Goal: Navigation & Orientation: Understand site structure

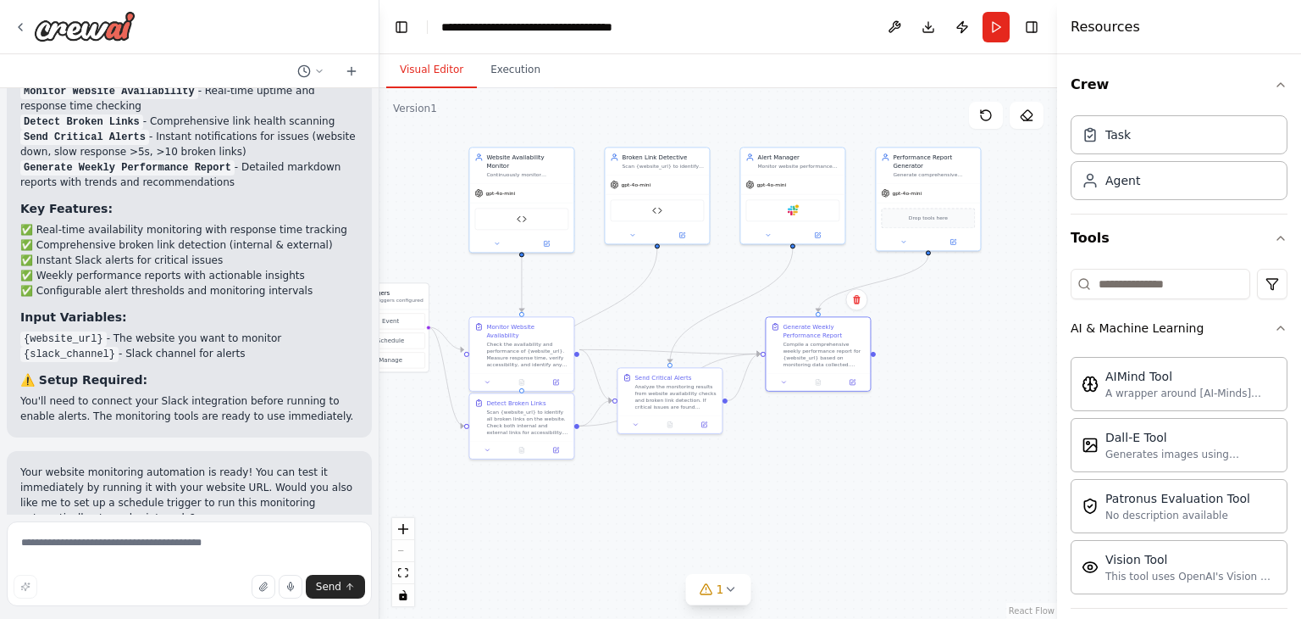
scroll to position [209, 0]
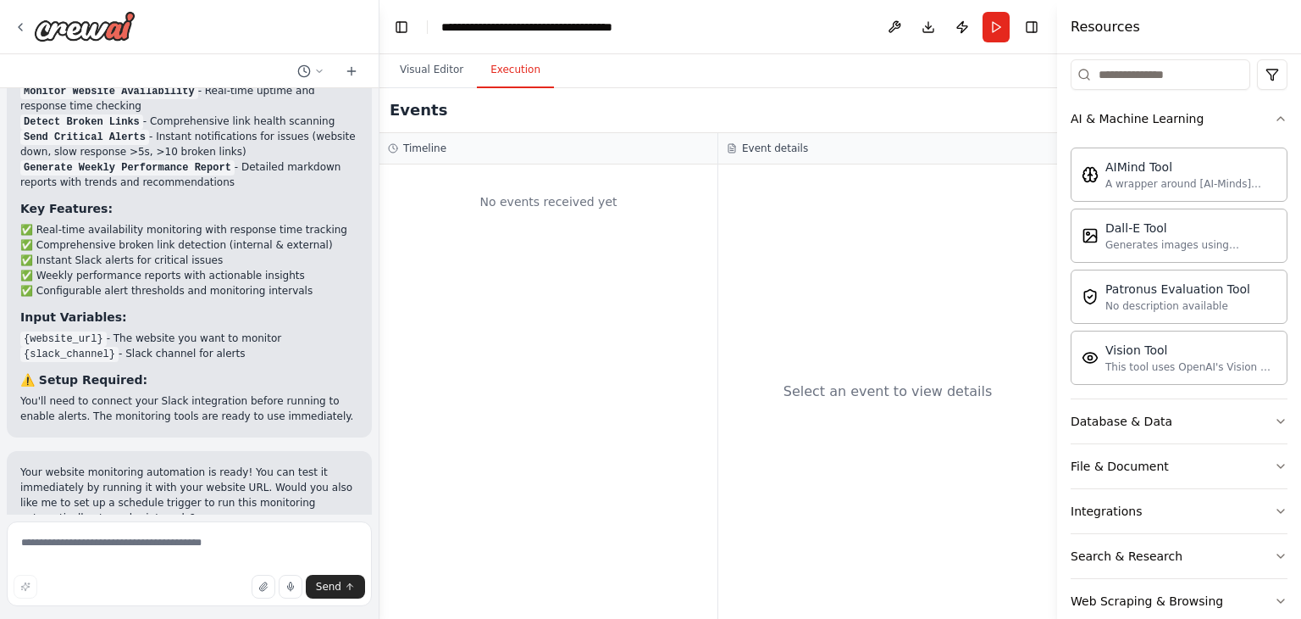
click at [499, 75] on button "Execution" at bounding box center [515, 71] width 77 height 36
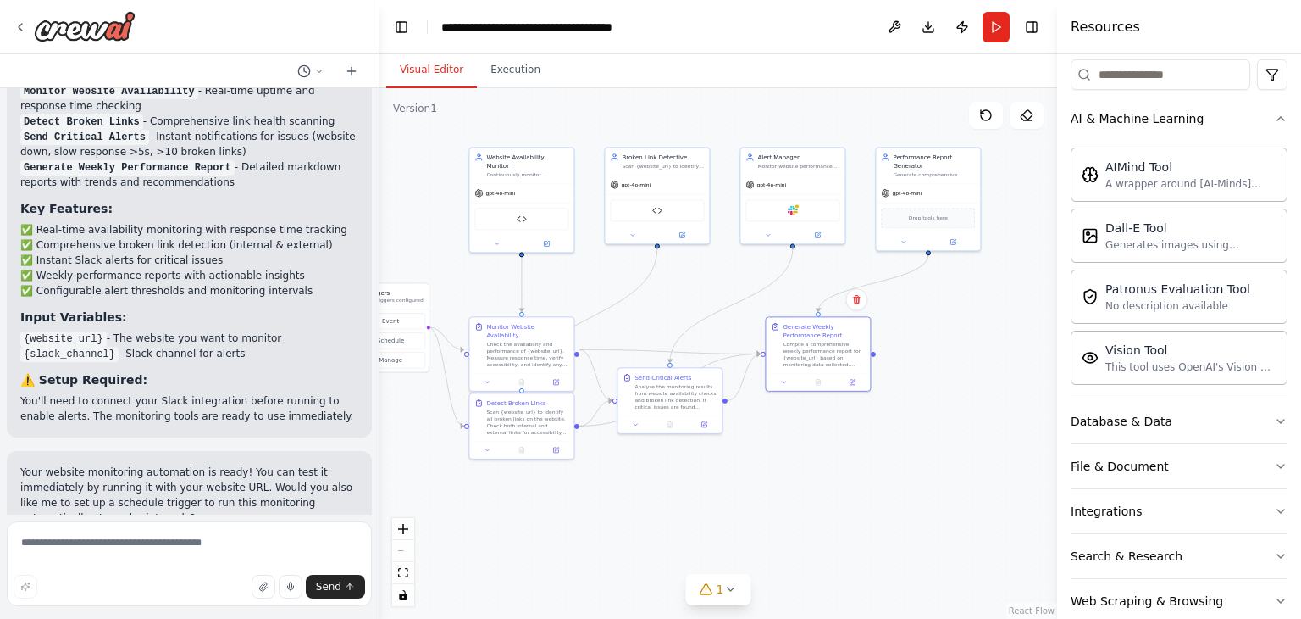
click at [426, 69] on button "Visual Editor" at bounding box center [431, 71] width 91 height 36
click at [995, 30] on button "Run" at bounding box center [996, 27] width 27 height 31
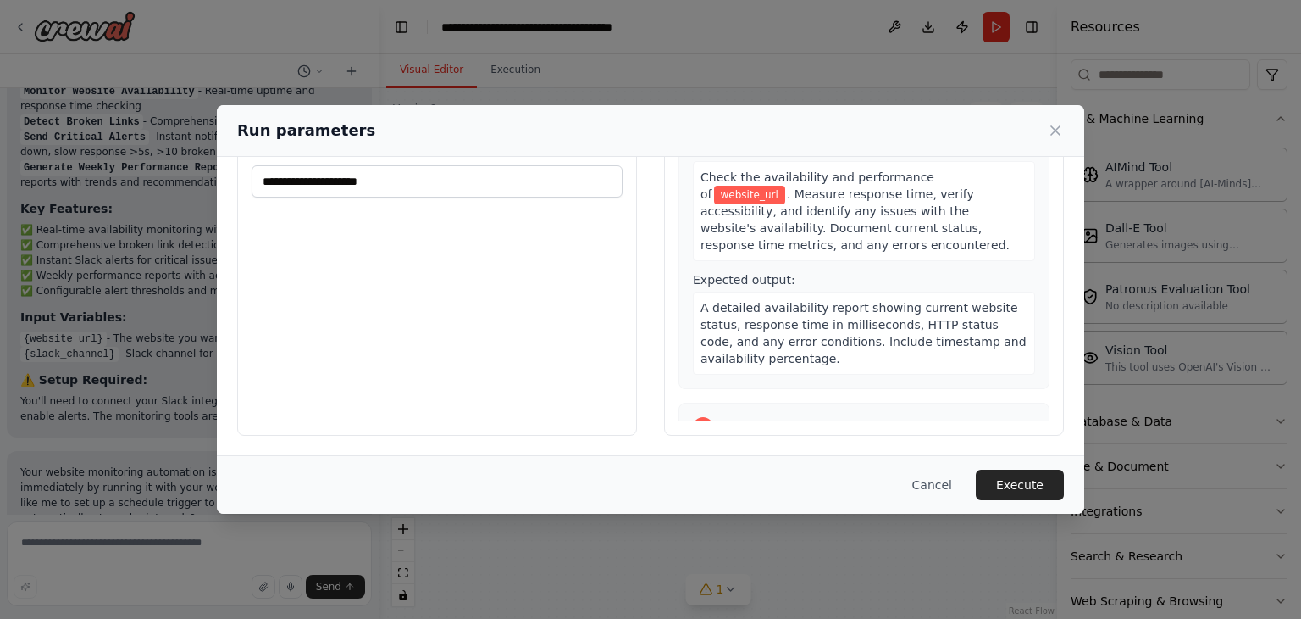
scroll to position [0, 0]
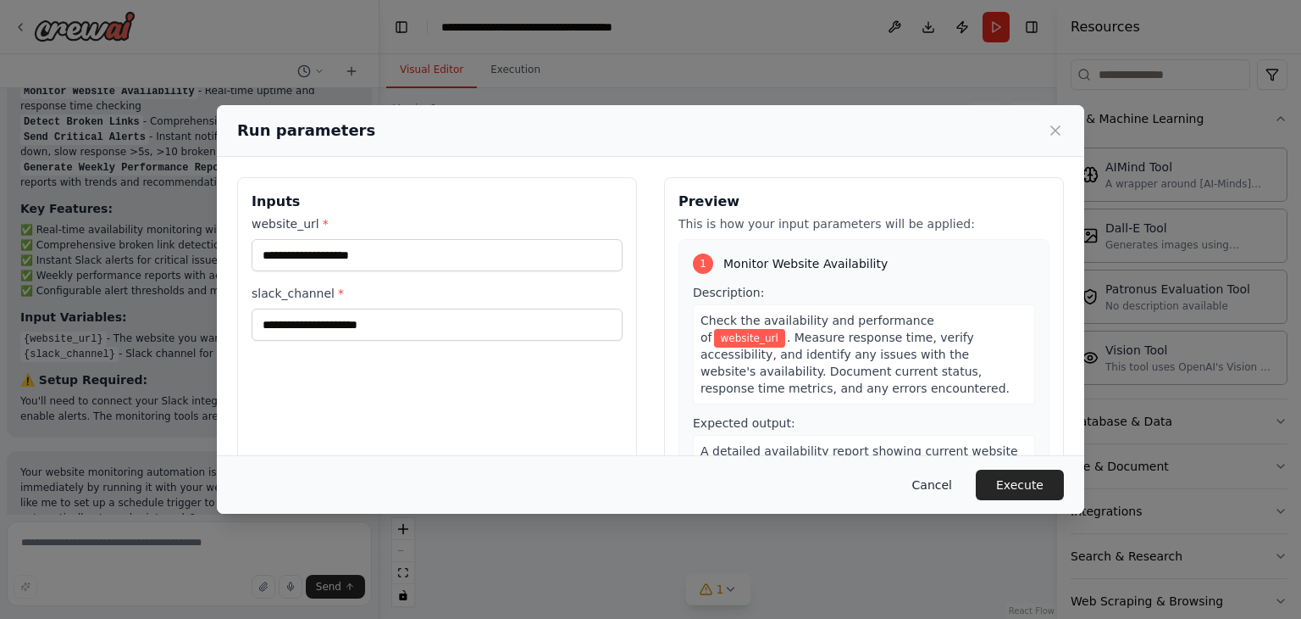
click at [936, 483] on button "Cancel" at bounding box center [932, 484] width 67 height 31
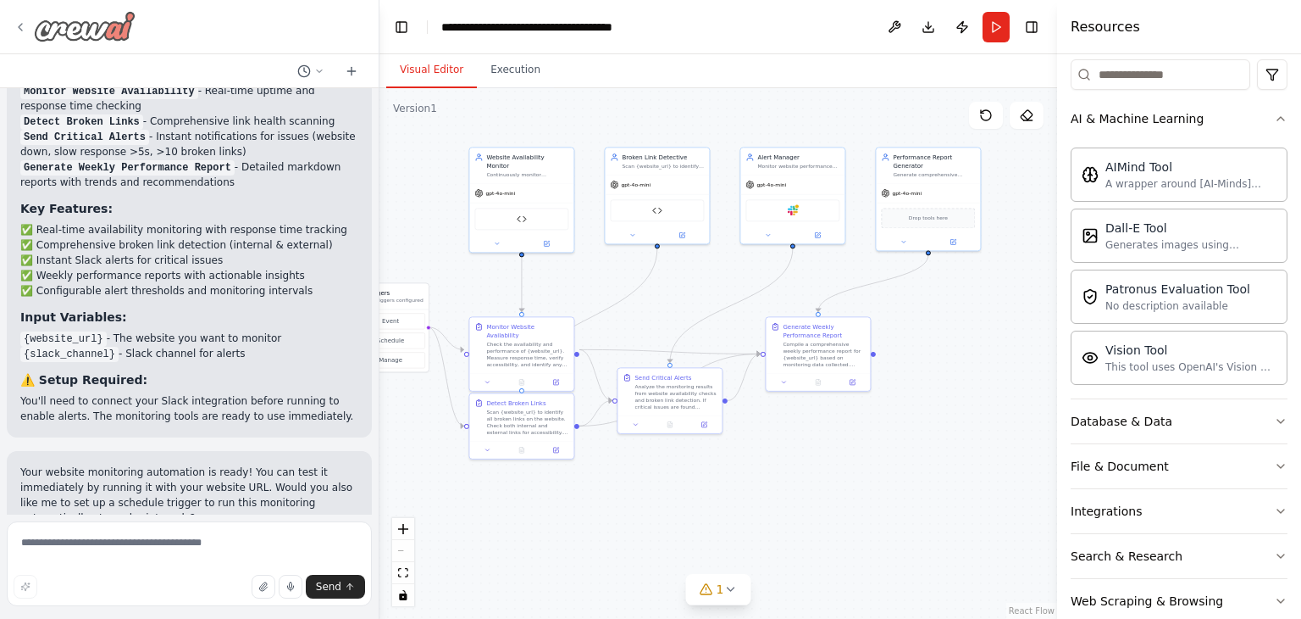
click at [24, 27] on icon at bounding box center [21, 27] width 14 height 14
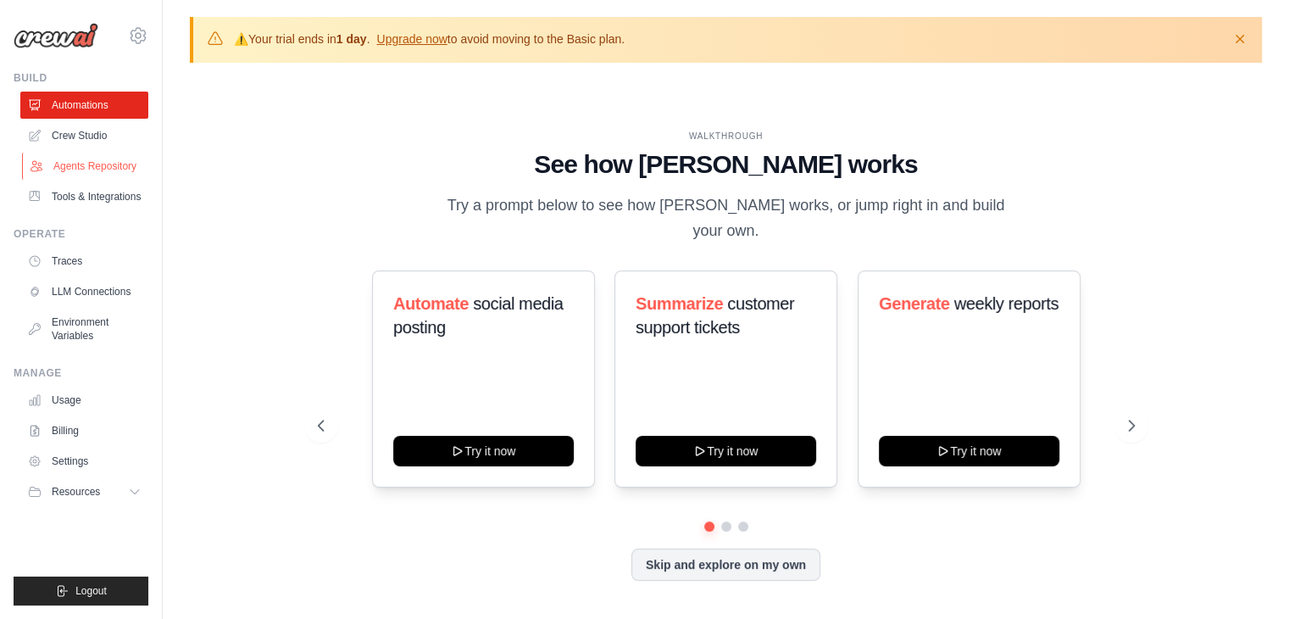
click at [85, 170] on link "Agents Repository" at bounding box center [86, 166] width 128 height 27
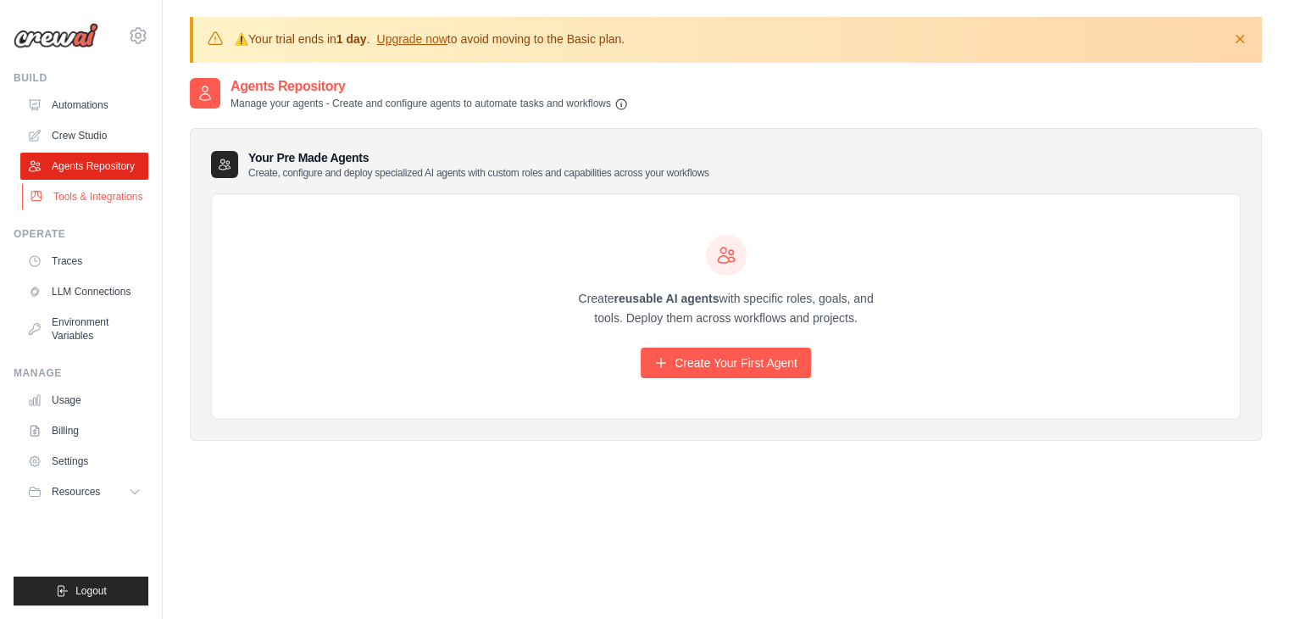
click at [85, 197] on link "Tools & Integrations" at bounding box center [86, 196] width 128 height 27
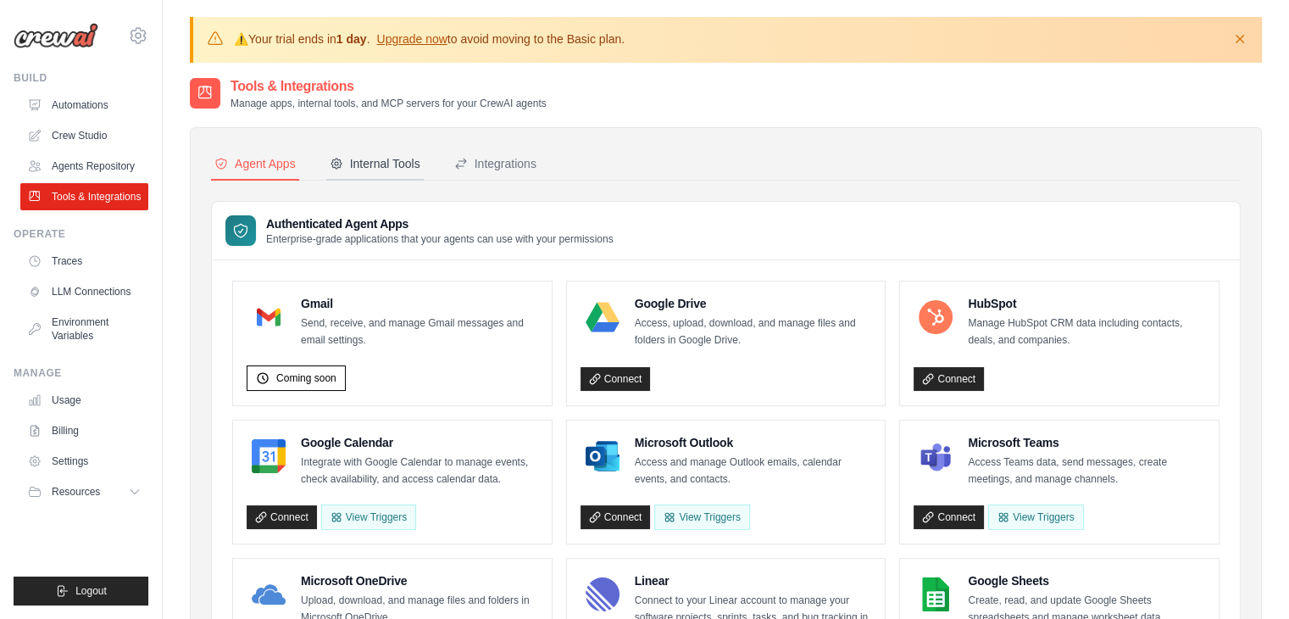
click at [389, 164] on div "Internal Tools" at bounding box center [375, 163] width 91 height 17
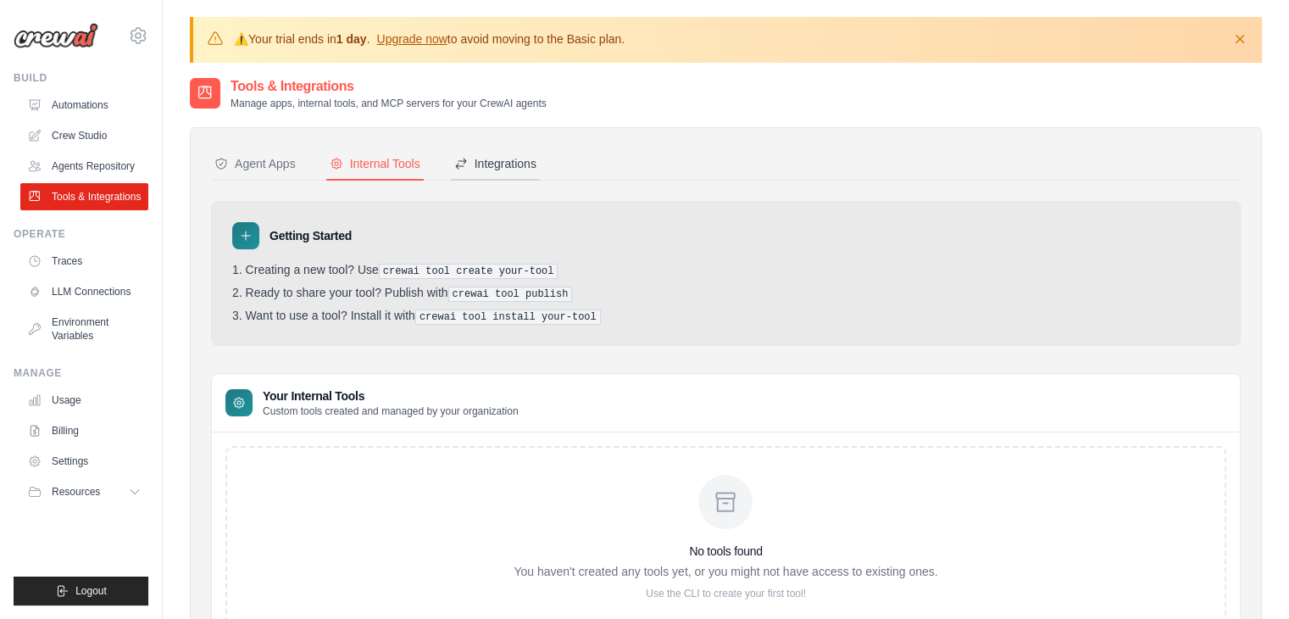
click at [497, 161] on div "Integrations" at bounding box center [495, 163] width 82 height 17
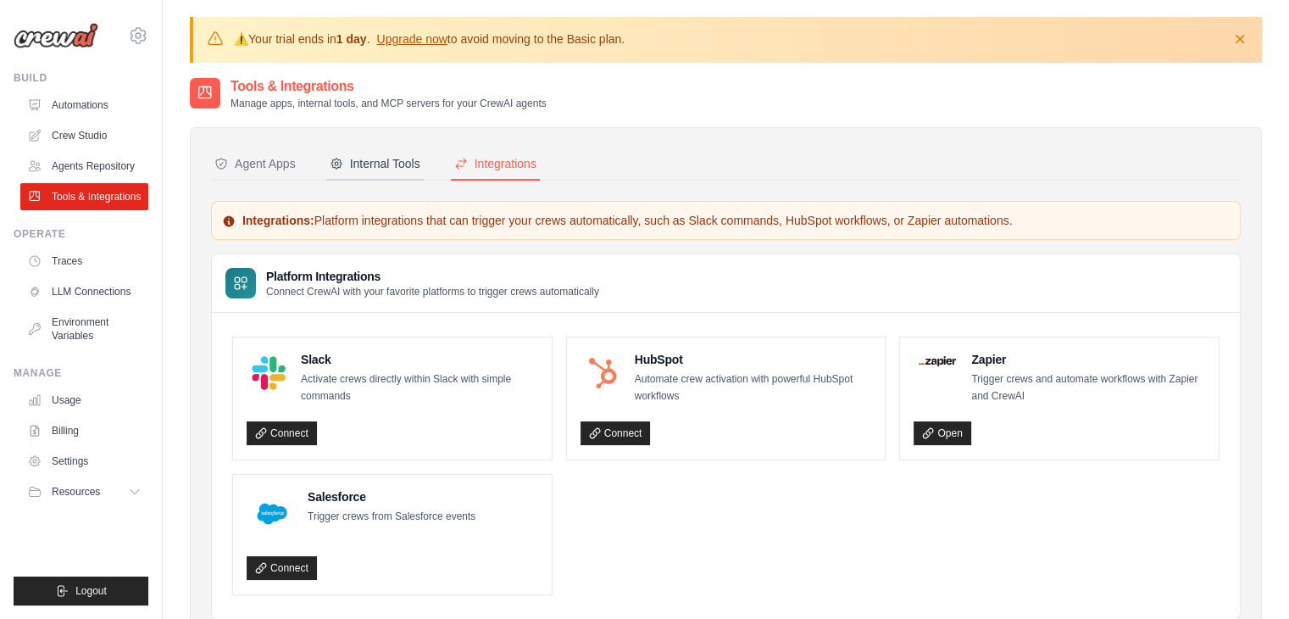
click at [381, 167] on div "Internal Tools" at bounding box center [375, 163] width 91 height 17
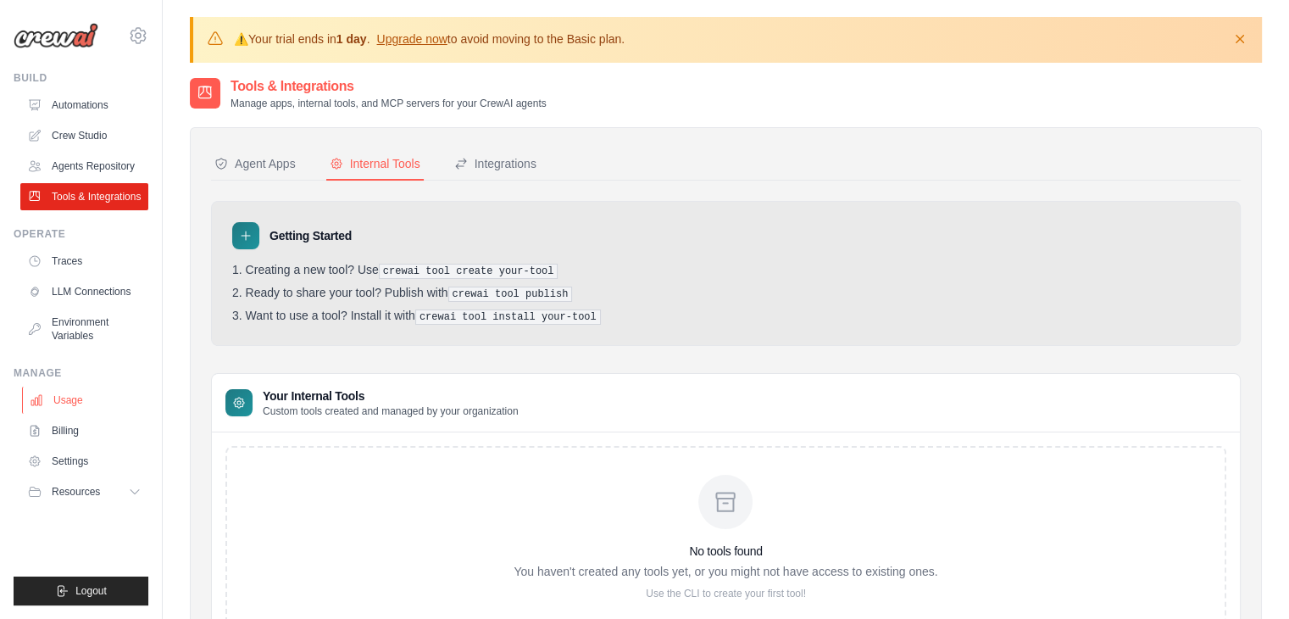
click at [70, 405] on link "Usage" at bounding box center [86, 399] width 128 height 27
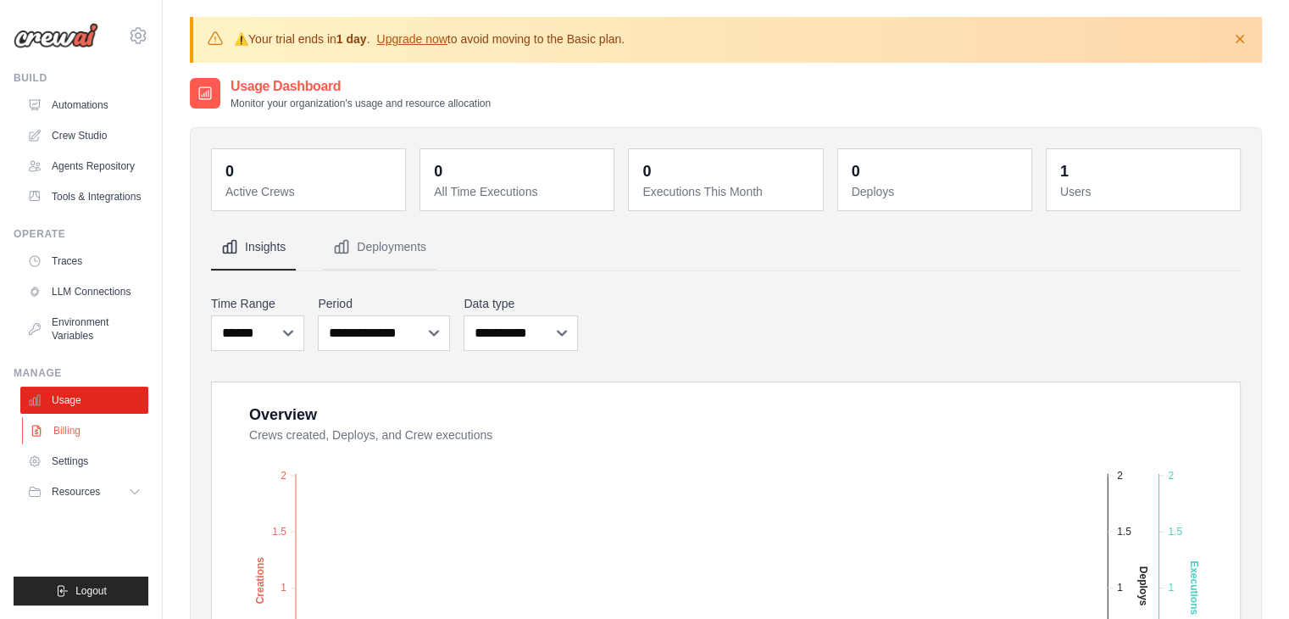
click at [69, 431] on link "Billing" at bounding box center [86, 430] width 128 height 27
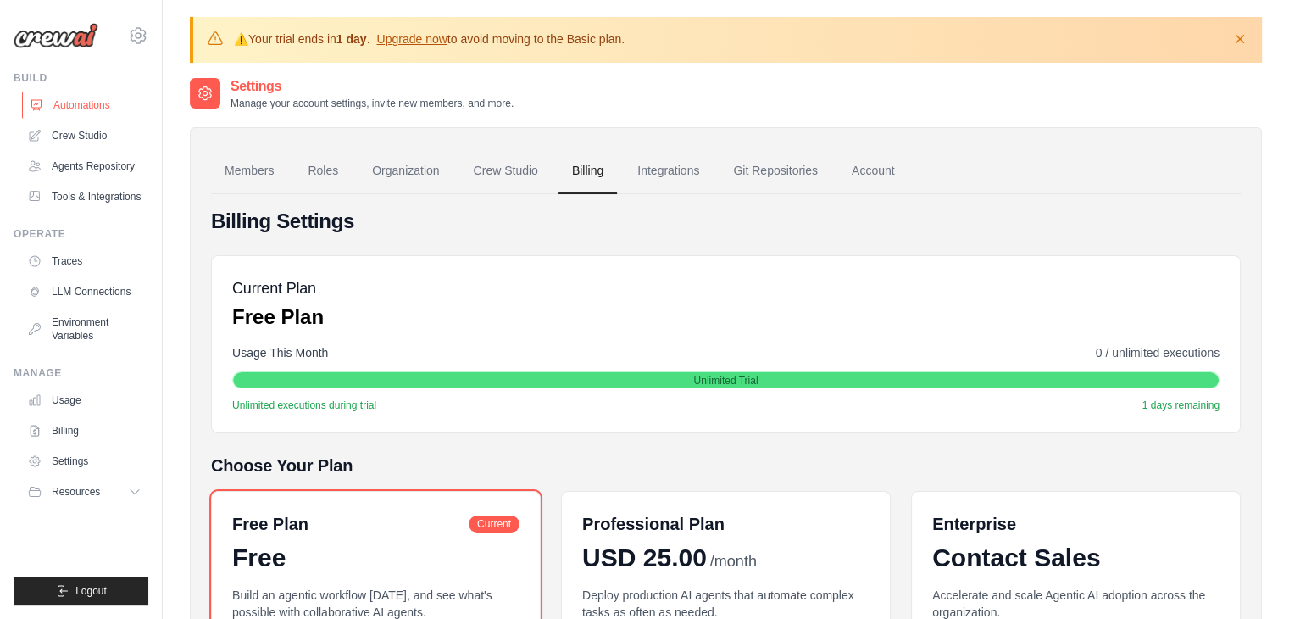
click at [71, 103] on link "Automations" at bounding box center [86, 105] width 128 height 27
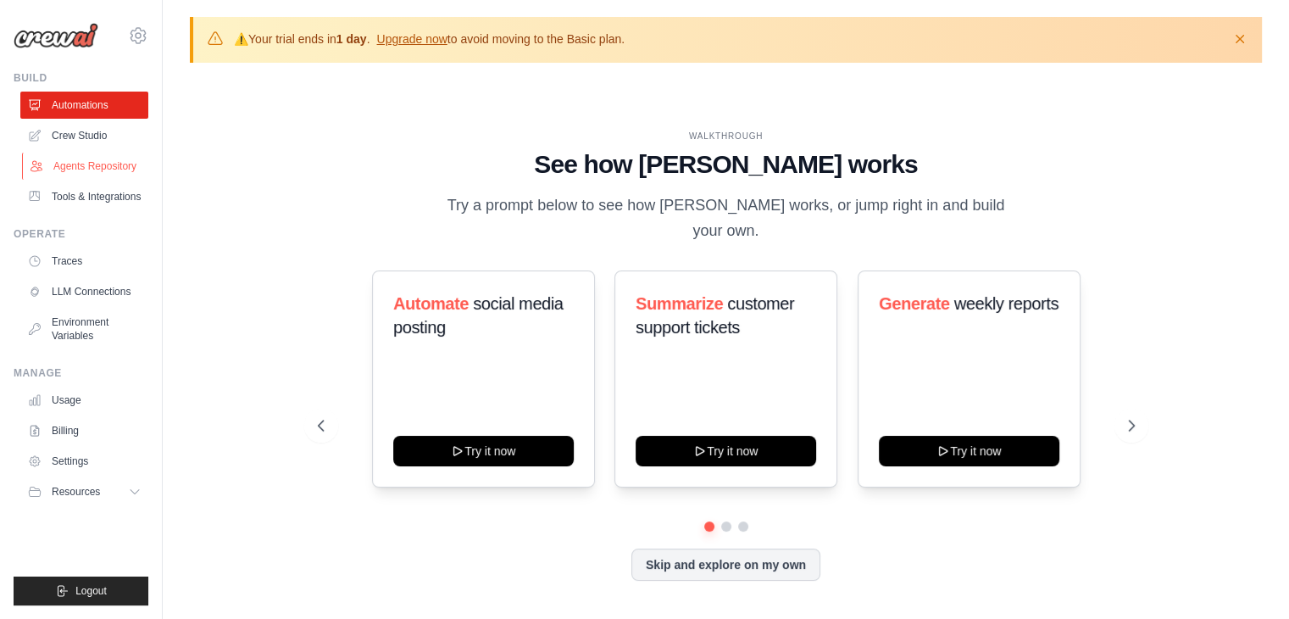
click at [85, 169] on link "Agents Repository" at bounding box center [86, 166] width 128 height 27
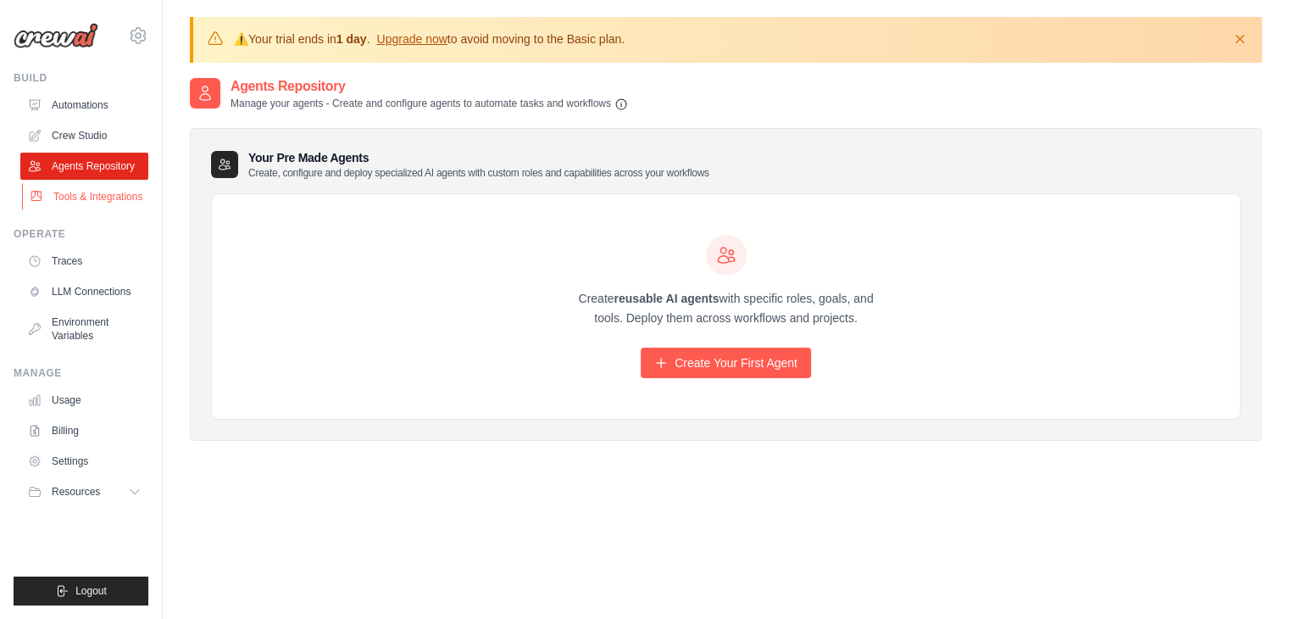
click at [85, 198] on link "Tools & Integrations" at bounding box center [86, 196] width 128 height 27
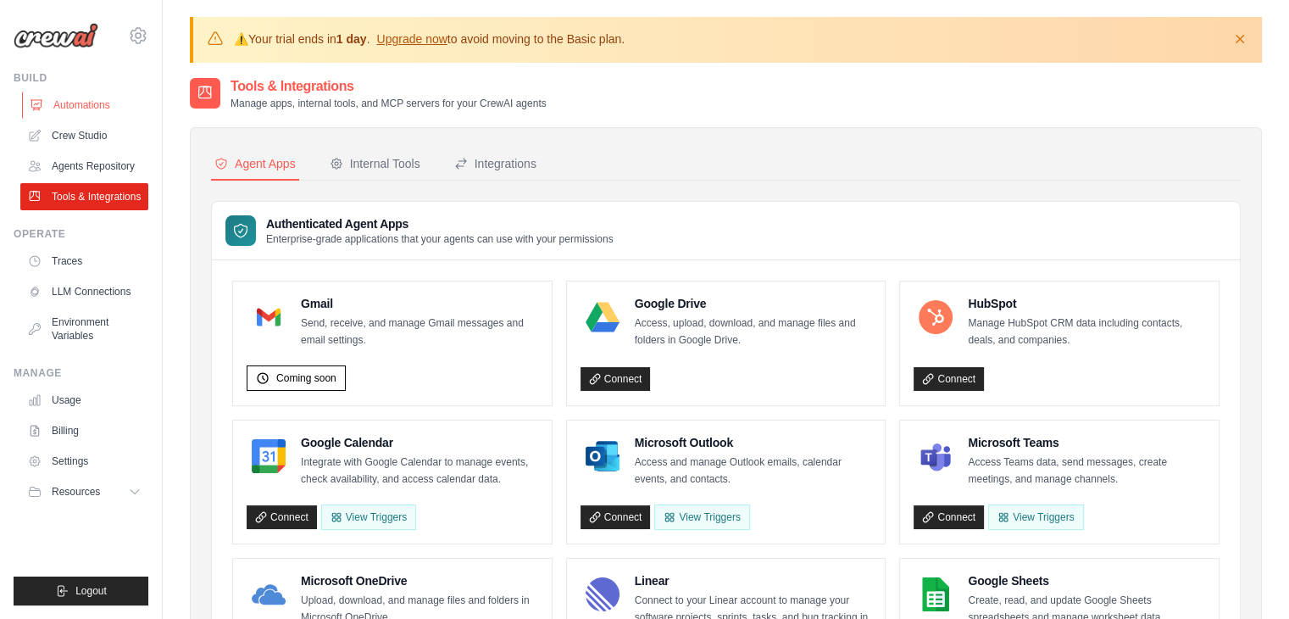
click at [68, 106] on link "Automations" at bounding box center [86, 105] width 128 height 27
